Goal: Navigation & Orientation: Find specific page/section

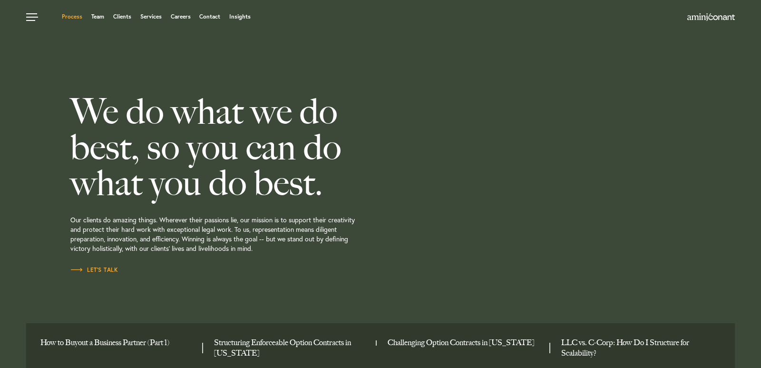
click at [77, 19] on link "Process" at bounding box center [72, 17] width 20 height 6
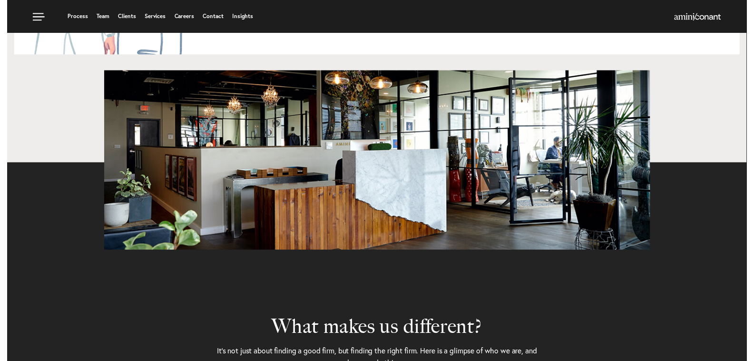
scroll to position [1946, 0]
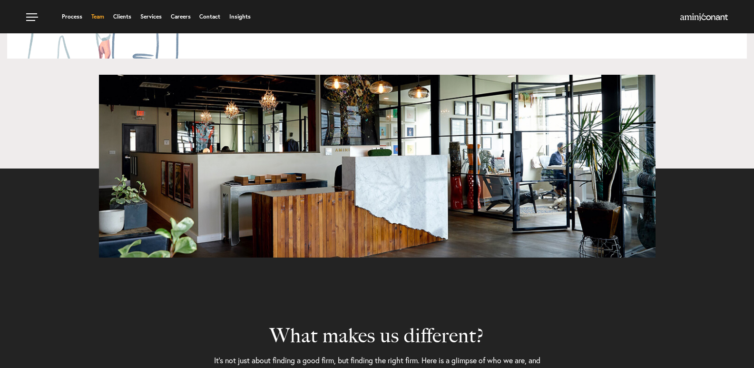
click at [100, 19] on link "Team" at bounding box center [97, 17] width 13 height 6
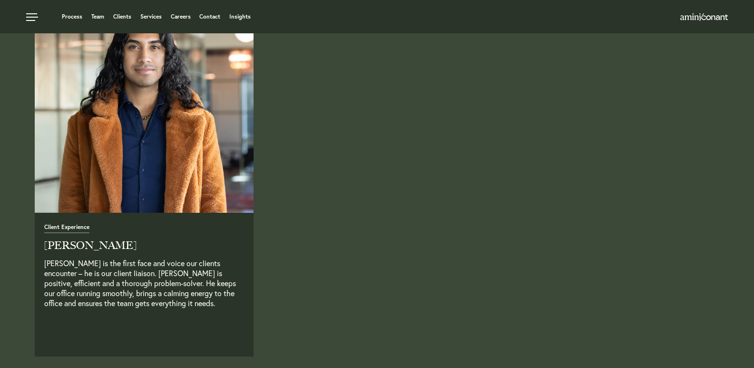
scroll to position [2367, 0]
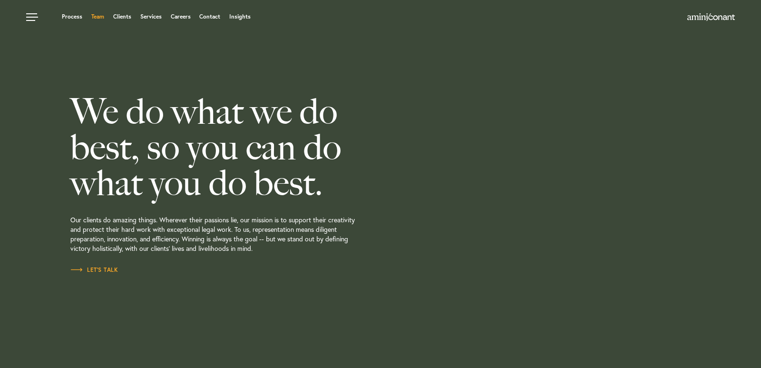
click at [101, 14] on link "Team" at bounding box center [97, 17] width 13 height 6
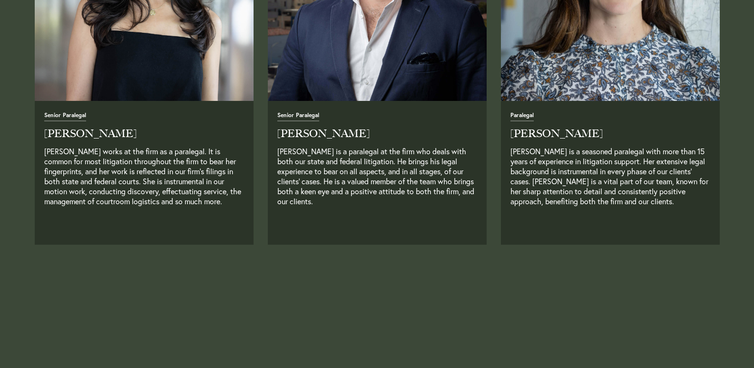
scroll to position [2283, 0]
